Goal: Task Accomplishment & Management: Use online tool/utility

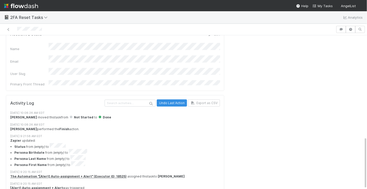
scroll to position [298, 0]
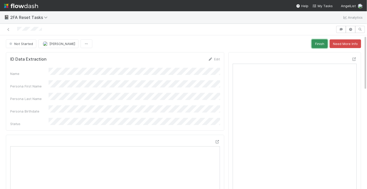
click at [319, 45] on button "Finish" at bounding box center [320, 43] width 16 height 9
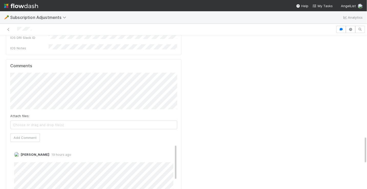
scroll to position [550, 0]
